Goal: Find specific page/section: Find specific page/section

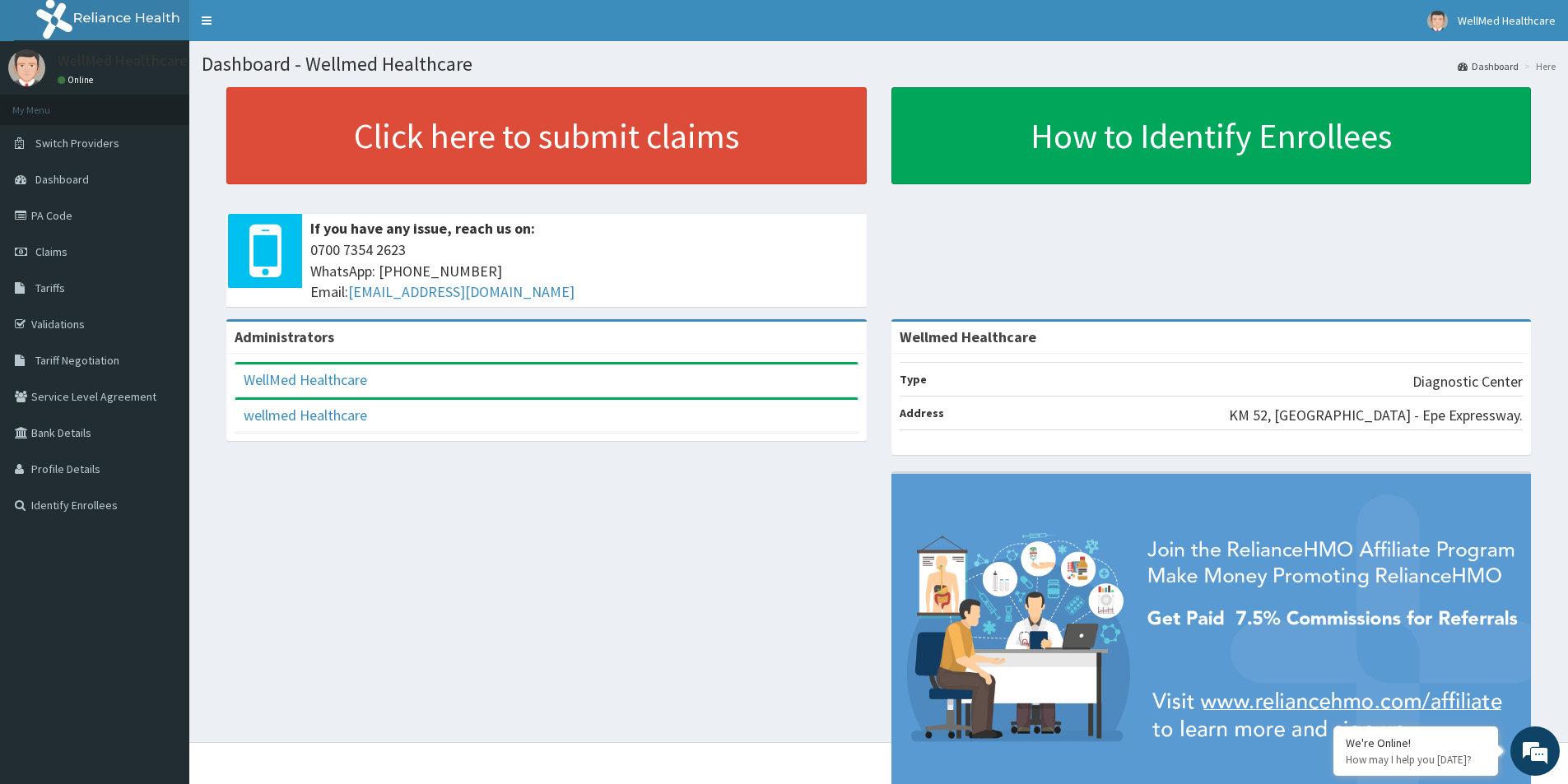
click at [523, 517] on div "Administrators WellMed Healthcare Full Name WellMed Healthcare Email Address [E…" at bounding box center [878, 572] width 1353 height 506
click at [55, 215] on link "PA Code" at bounding box center [94, 215] width 190 height 36
click at [37, 212] on link "PA Code" at bounding box center [94, 215] width 190 height 36
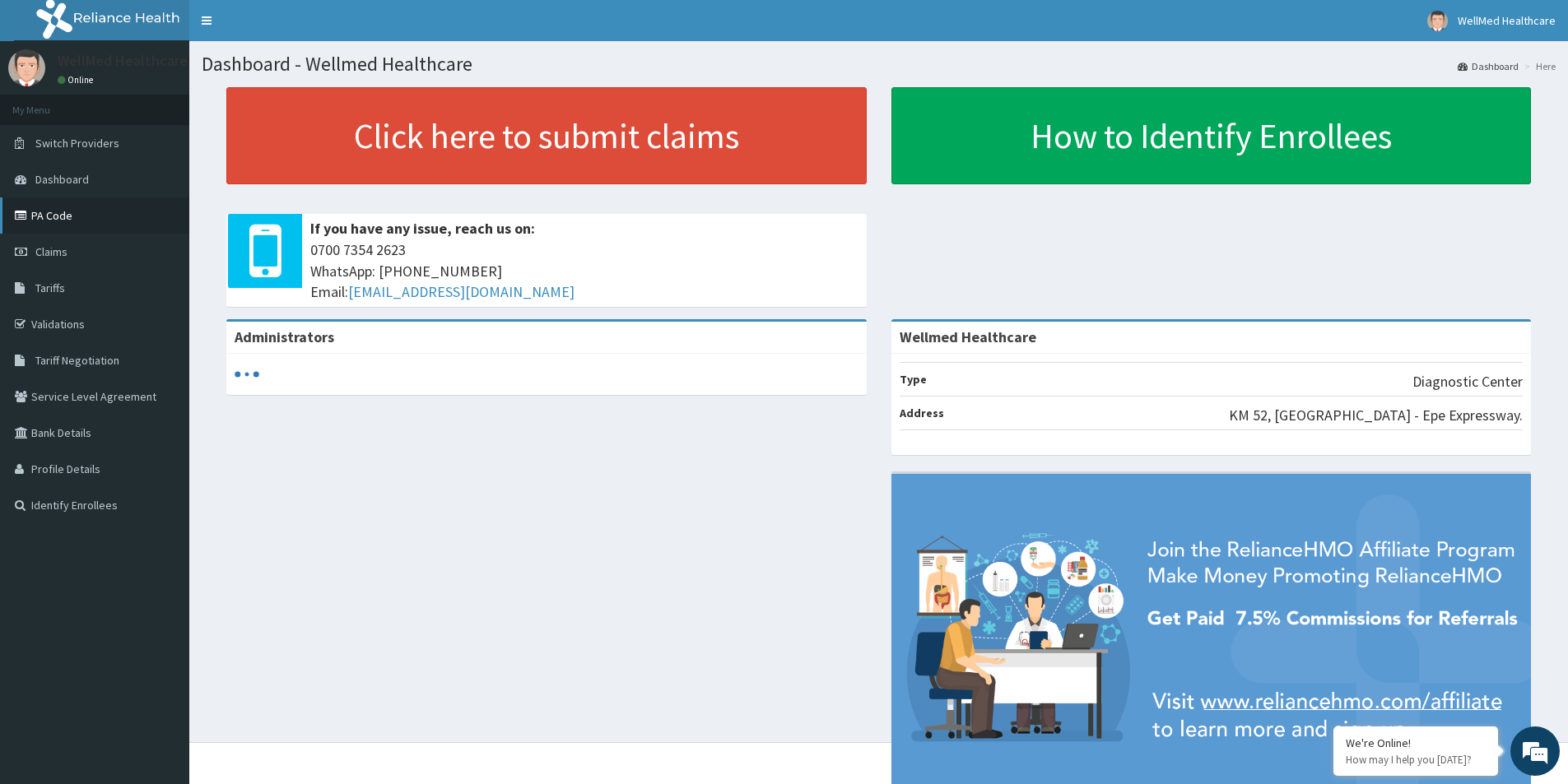
click at [48, 209] on link "PA Code" at bounding box center [94, 215] width 190 height 36
